Goal: Task Accomplishment & Management: Manage account settings

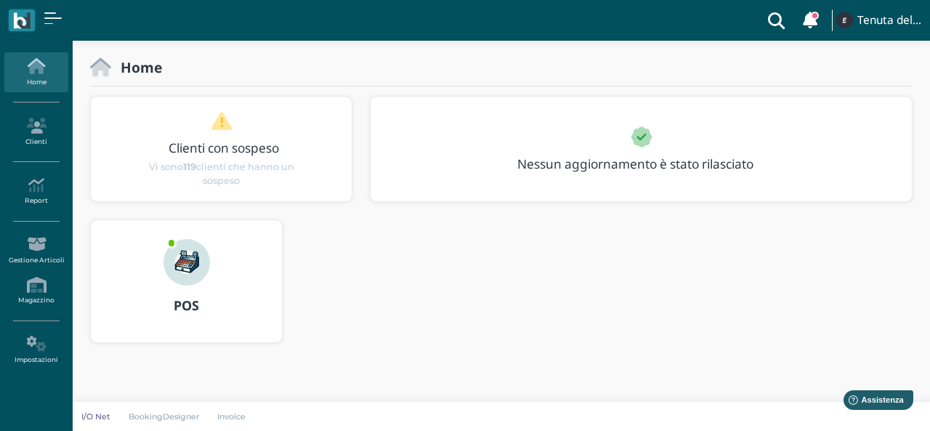
click at [135, 336] on div "POS" at bounding box center [186, 281] width 191 height 122
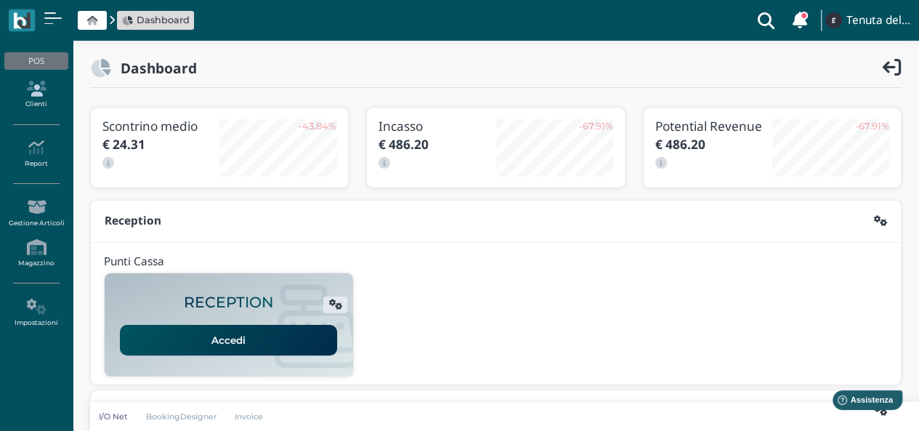
click at [48, 88] on icon at bounding box center [35, 89] width 63 height 16
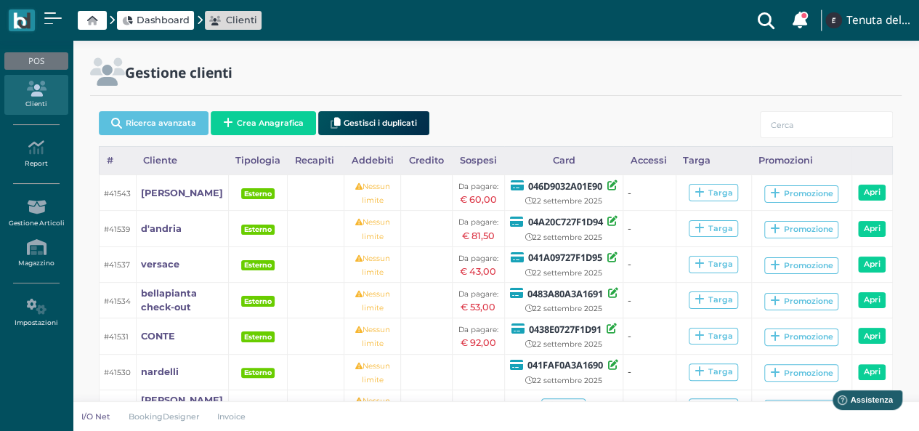
click at [36, 63] on div "POS" at bounding box center [35, 60] width 63 height 17
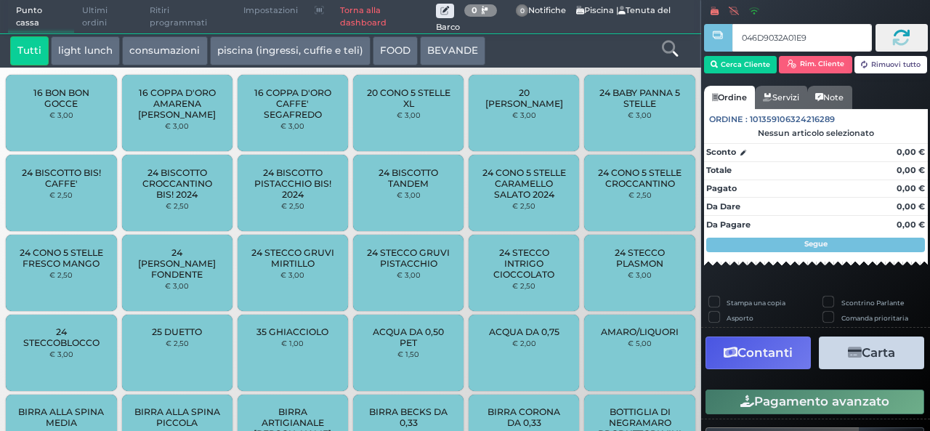
type input "046D9032A01E90"
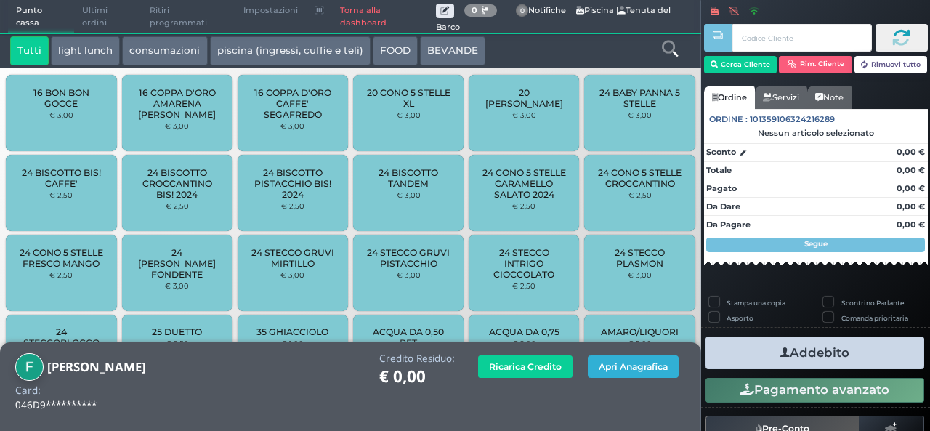
click at [633, 367] on button "Apri Anagrafica" at bounding box center [633, 366] width 91 height 23
click at [641, 370] on button "Apri Anagrafica" at bounding box center [633, 366] width 91 height 23
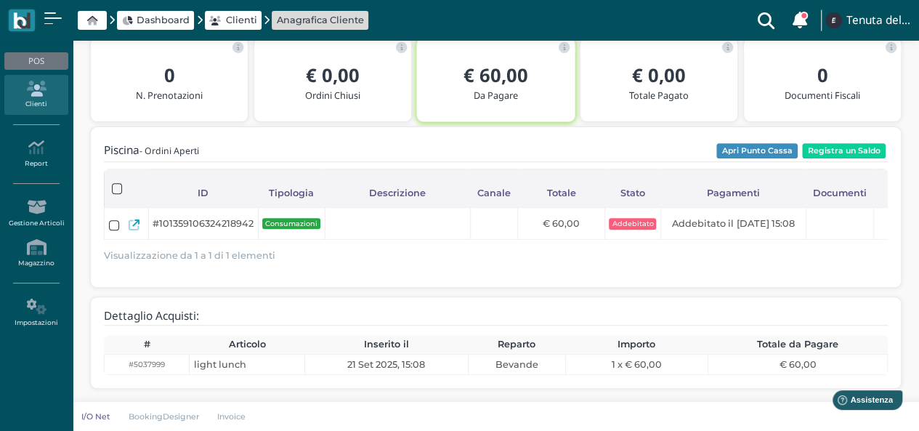
scroll to position [73, 0]
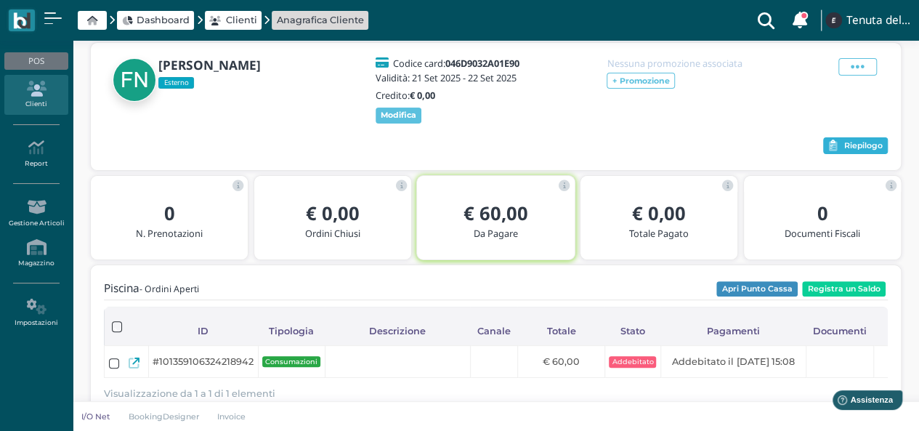
click at [850, 147] on span "Riepilogo" at bounding box center [863, 146] width 38 height 10
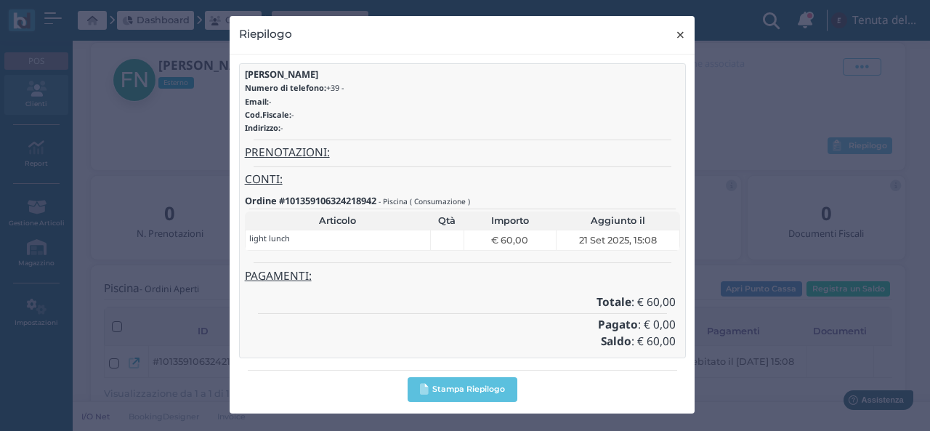
click at [681, 32] on span "×" at bounding box center [680, 34] width 11 height 19
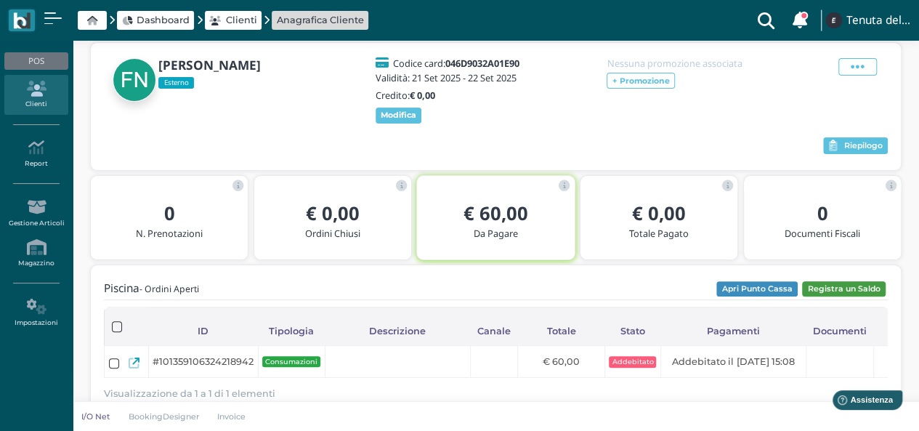
click at [841, 290] on button "Registra un Saldo" at bounding box center [844, 289] width 84 height 16
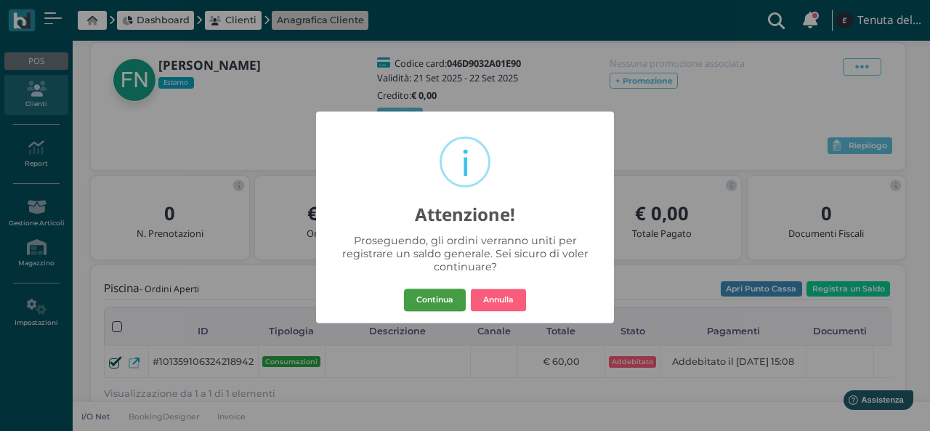
click at [458, 293] on button "Continua" at bounding box center [435, 299] width 62 height 23
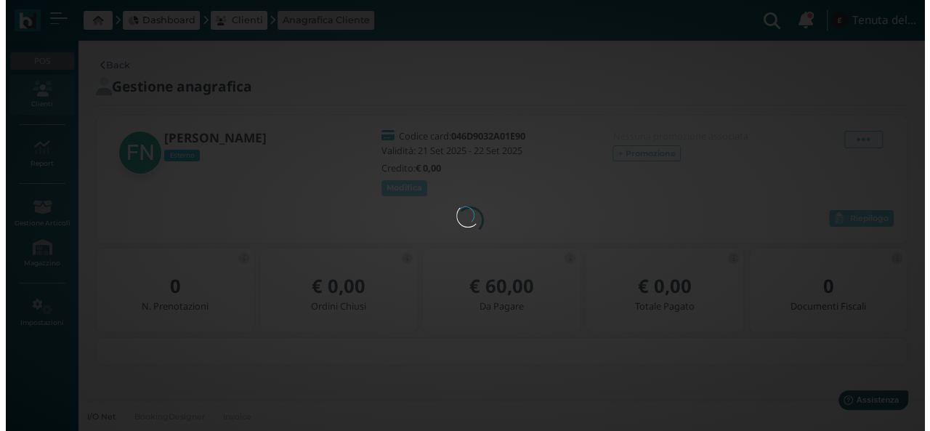
scroll to position [0, 0]
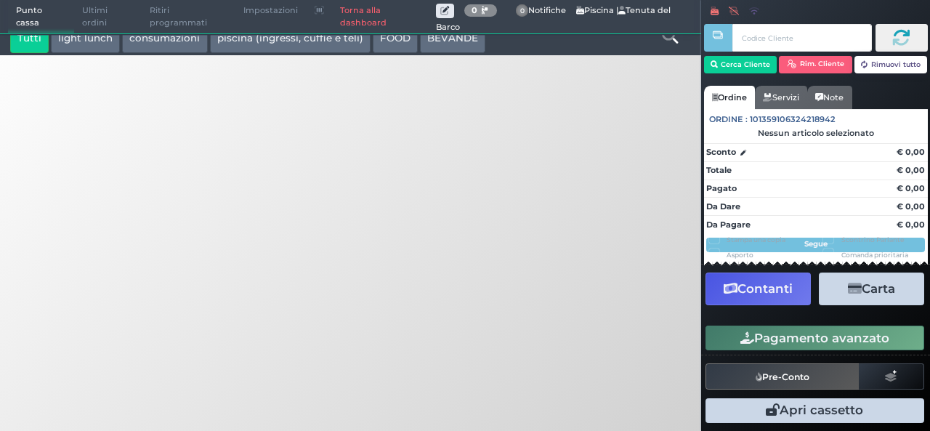
click at [865, 291] on button "Carta" at bounding box center [870, 288] width 105 height 33
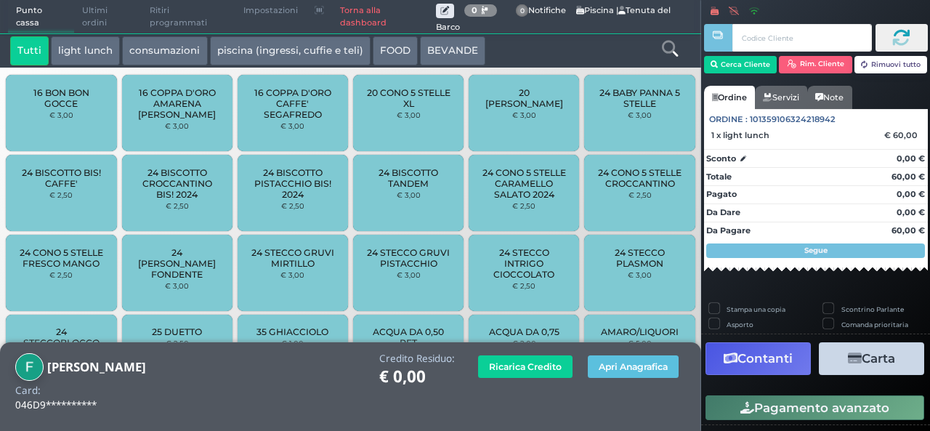
click at [879, 352] on button "Carta" at bounding box center [870, 358] width 105 height 33
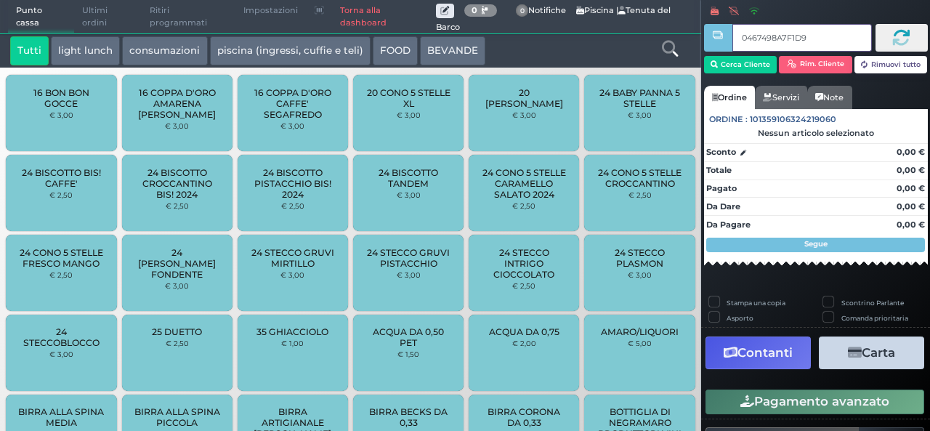
type input "0467498A7F1D91"
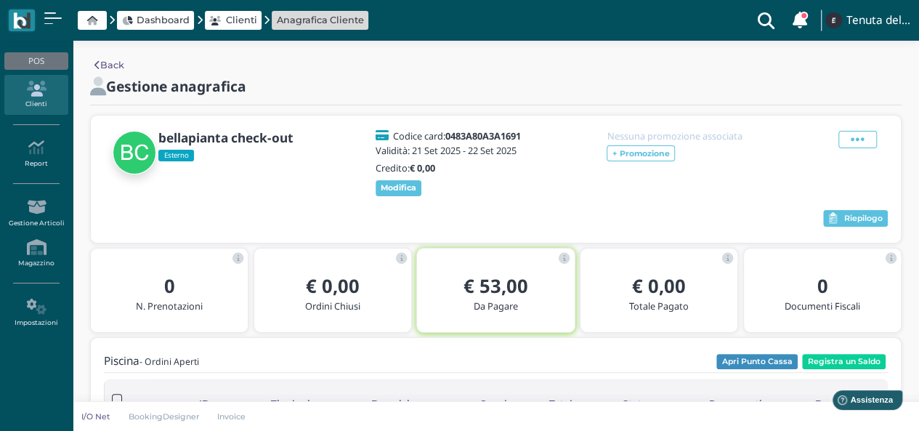
scroll to position [145, 0]
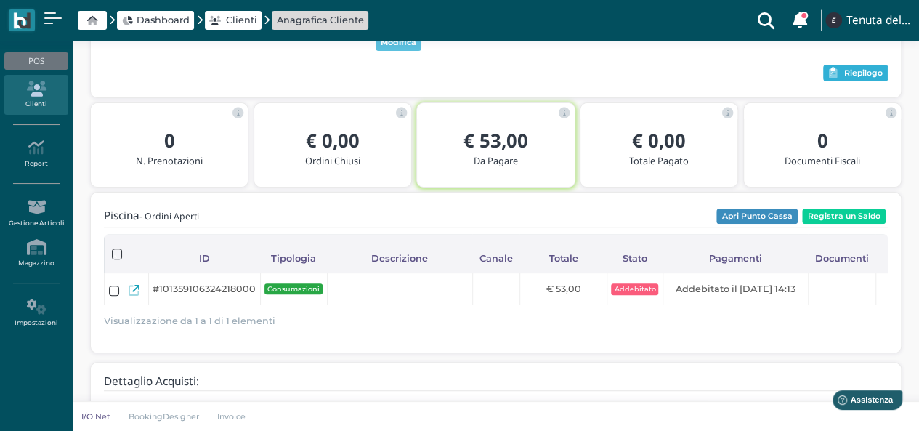
click at [863, 76] on span "Riepilogo" at bounding box center [863, 73] width 38 height 10
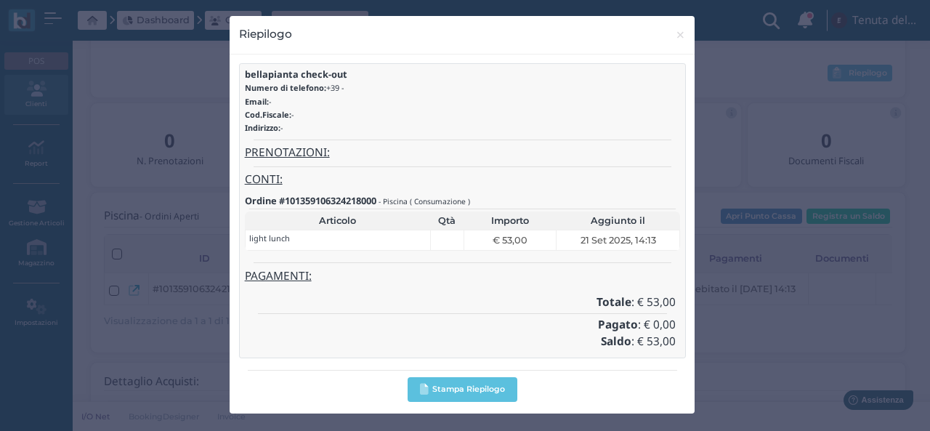
click at [325, 179] on h4 "CONTI:" at bounding box center [463, 180] width 436 height 12
drag, startPoint x: 325, startPoint y: 179, endPoint x: 346, endPoint y: 134, distance: 49.7
click at [327, 174] on h4 "CONTI:" at bounding box center [463, 180] width 436 height 12
click at [677, 38] on span "×" at bounding box center [680, 34] width 11 height 19
